Goal: Task Accomplishment & Management: Use online tool/utility

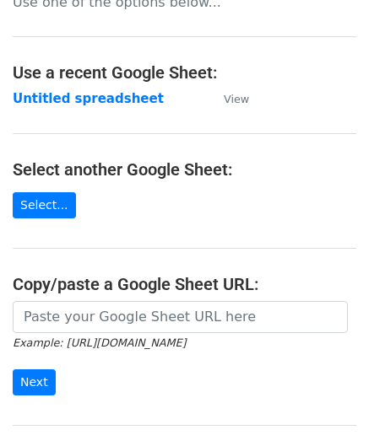
scroll to position [56, 0]
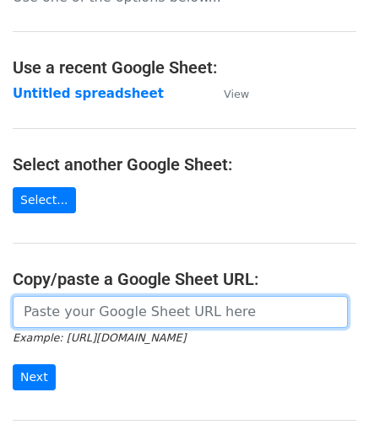
click at [175, 308] on input "url" at bounding box center [180, 312] width 335 height 32
paste input "https://docs.google.com/spreadsheets/d/1uQvir3vgDKcI_c-vr8g6ndcGLyR4koZdyWYYpDK…"
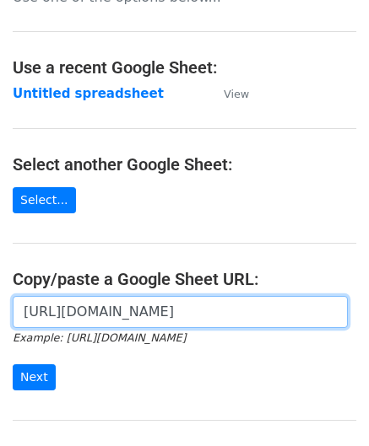
scroll to position [0, 366]
type input "https://docs.google.com/spreadsheets/d/1uQvir3vgDKcI_c-vr8g6ndcGLyR4koZdyWYYpDK…"
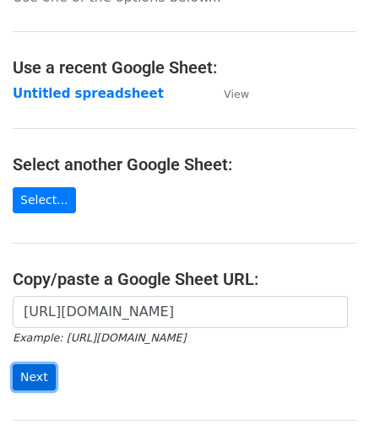
click at [27, 376] on input "Next" at bounding box center [34, 377] width 43 height 26
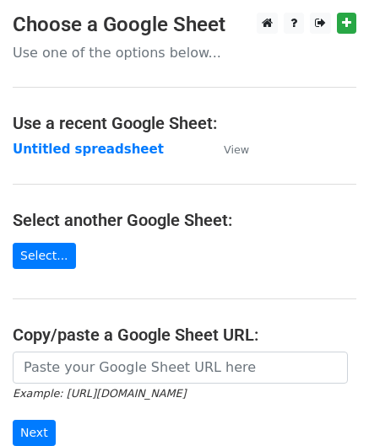
scroll to position [131, 0]
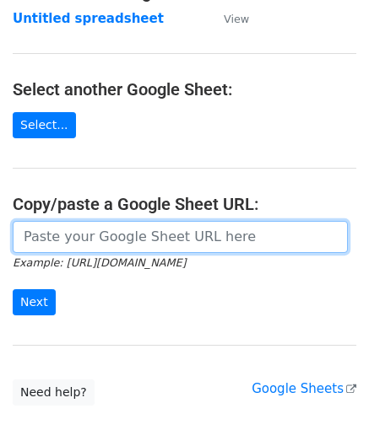
click at [110, 247] on input "url" at bounding box center [180, 237] width 335 height 32
paste input "[URL][DOMAIN_NAME]"
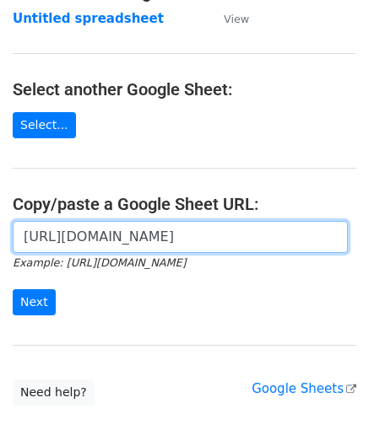
scroll to position [0, 366]
type input "[URL][DOMAIN_NAME]"
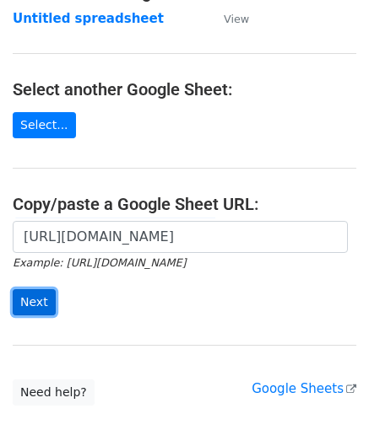
scroll to position [0, 0]
click at [37, 289] on input "Next" at bounding box center [34, 302] width 43 height 26
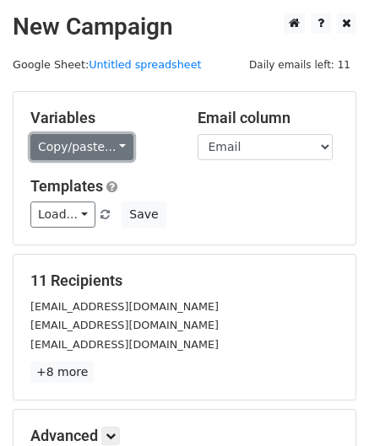
click at [81, 150] on link "Copy/paste..." at bounding box center [81, 147] width 103 height 26
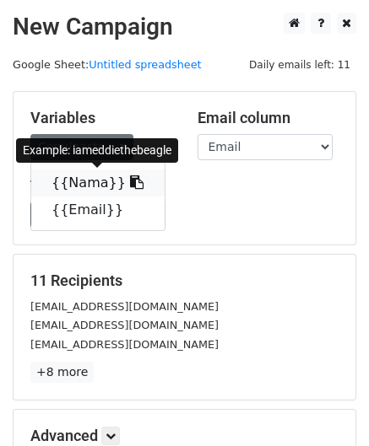
click at [100, 177] on link "{{Nama}}" at bounding box center [97, 183] width 133 height 27
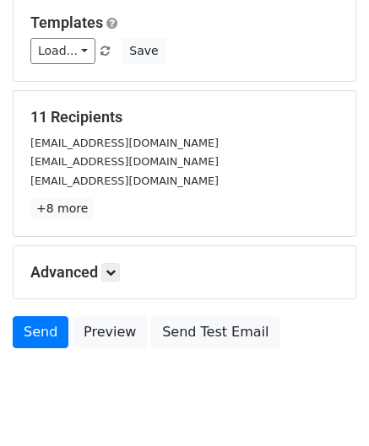
scroll to position [206, 0]
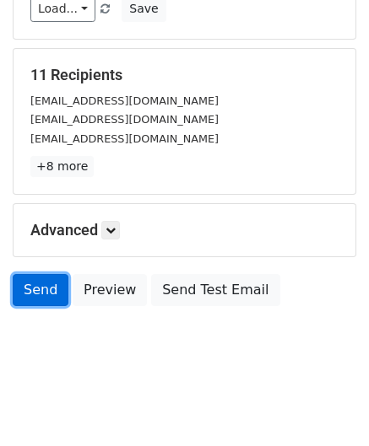
click at [49, 288] on link "Send" at bounding box center [41, 290] width 56 height 32
